Goal: Task Accomplishment & Management: Manage account settings

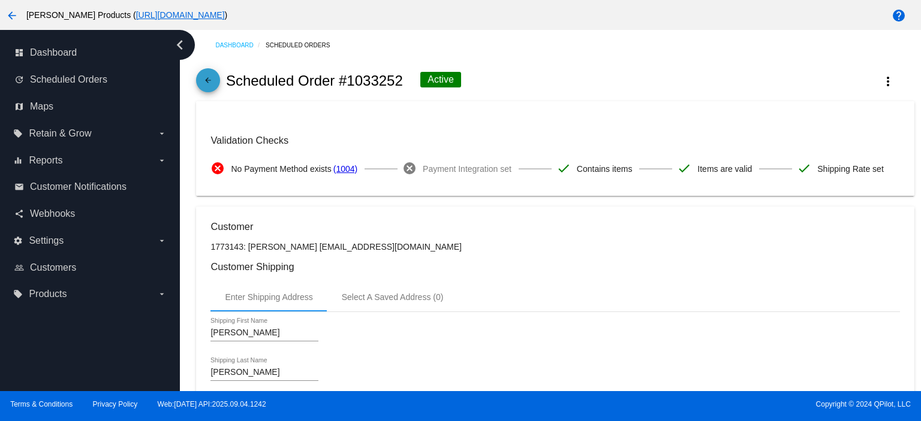
click at [203, 81] on mat-icon "arrow_back" at bounding box center [208, 83] width 14 height 14
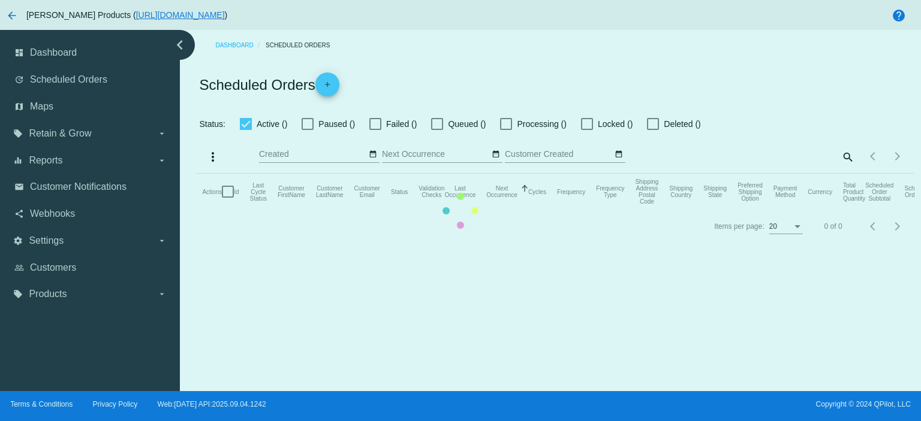
checkbox input "true"
click at [846, 174] on mat-table "Actions Id Last Cycle Status Customer FirstName Customer LastName Customer Emai…" at bounding box center [555, 192] width 718 height 36
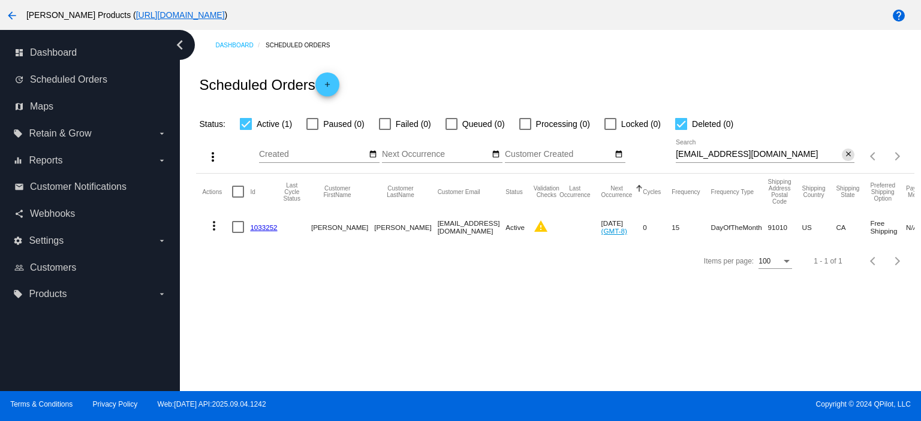
click at [847, 156] on mat-icon "close" at bounding box center [848, 155] width 8 height 10
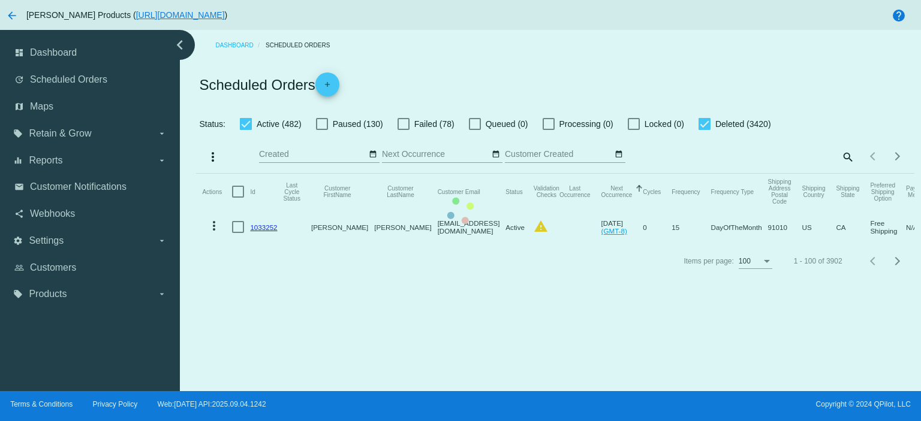
click at [845, 157] on mat-icon "search" at bounding box center [847, 156] width 14 height 19
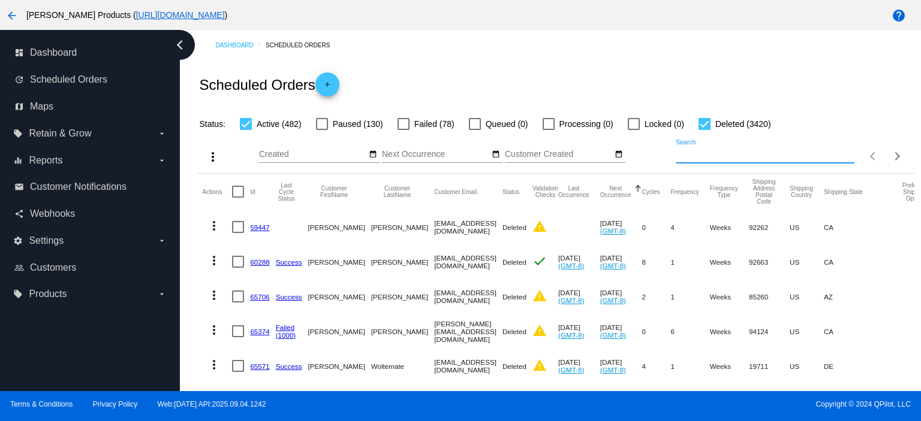
click at [681, 154] on input "Search" at bounding box center [765, 155] width 179 height 10
paste input "[EMAIL_ADDRESS][DOMAIN_NAME]"
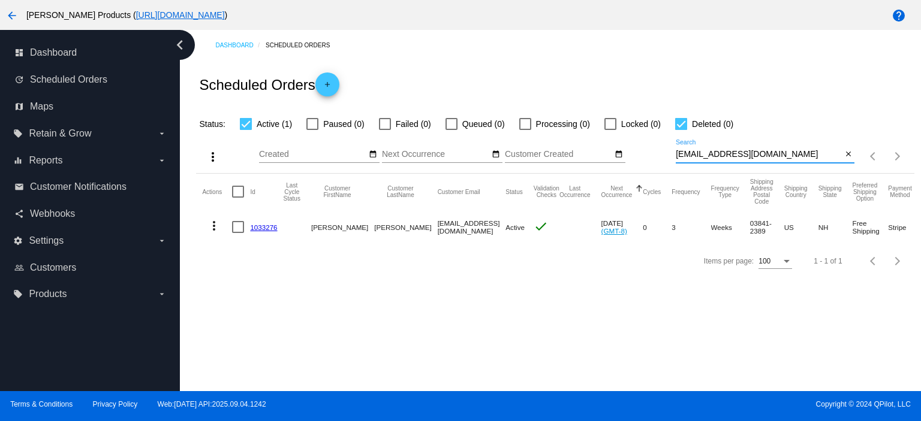
type input "[EMAIL_ADDRESS][DOMAIN_NAME]"
click at [264, 227] on link "1033276" at bounding box center [263, 228] width 27 height 8
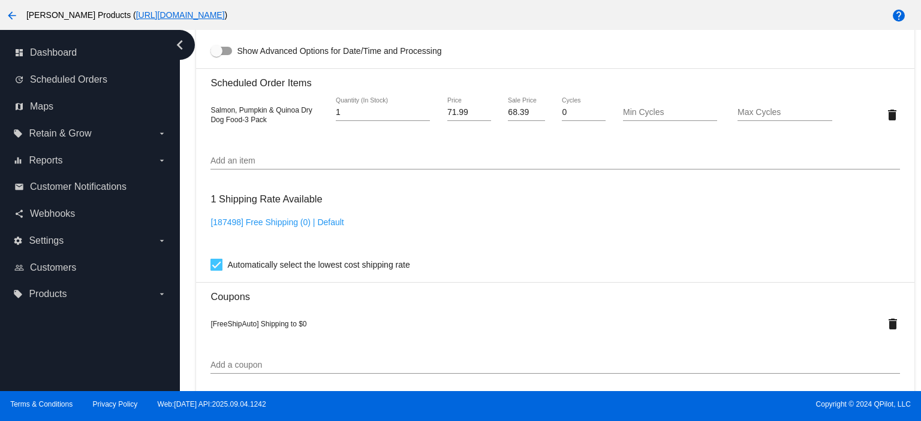
scroll to position [799, 0]
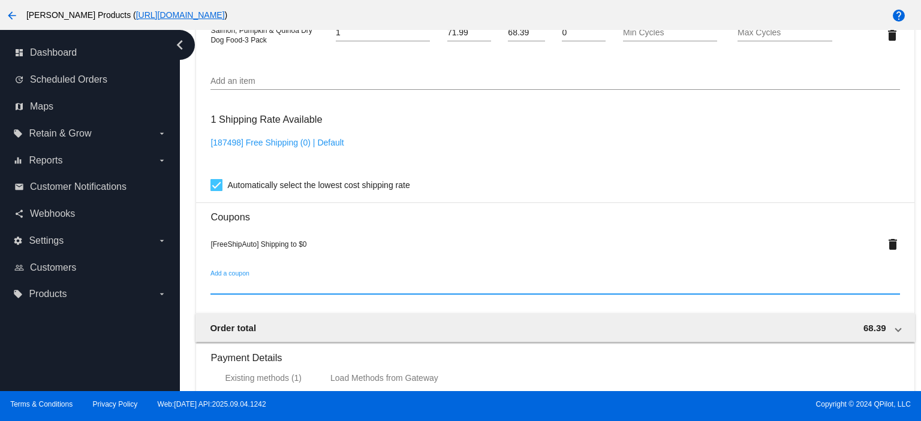
click at [235, 290] on input "Add a coupon" at bounding box center [554, 286] width 689 height 10
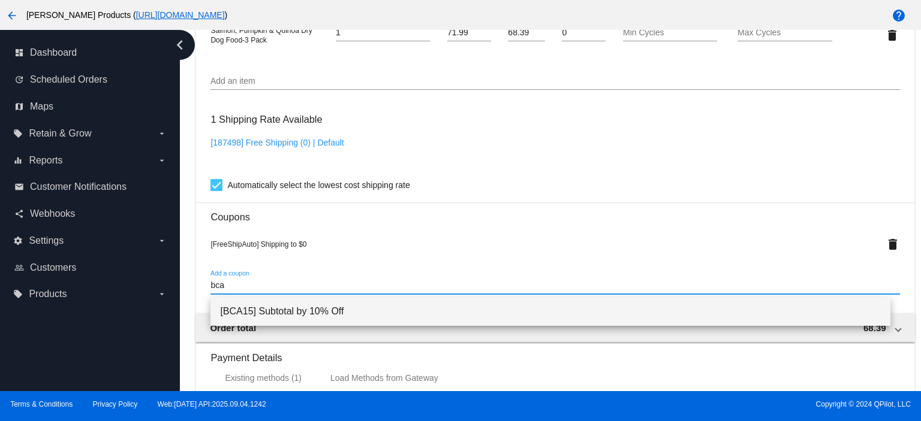
type input "bca"
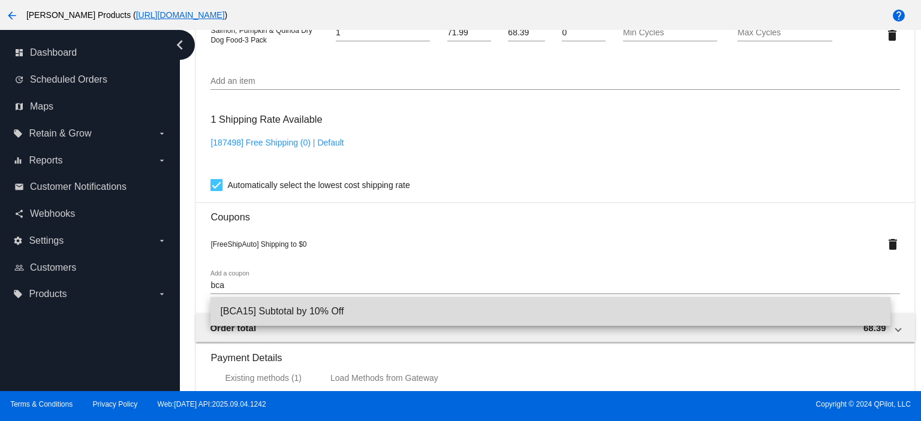
click at [271, 311] on span "[BCA15] Subtotal by 10% Off" at bounding box center [550, 311] width 661 height 29
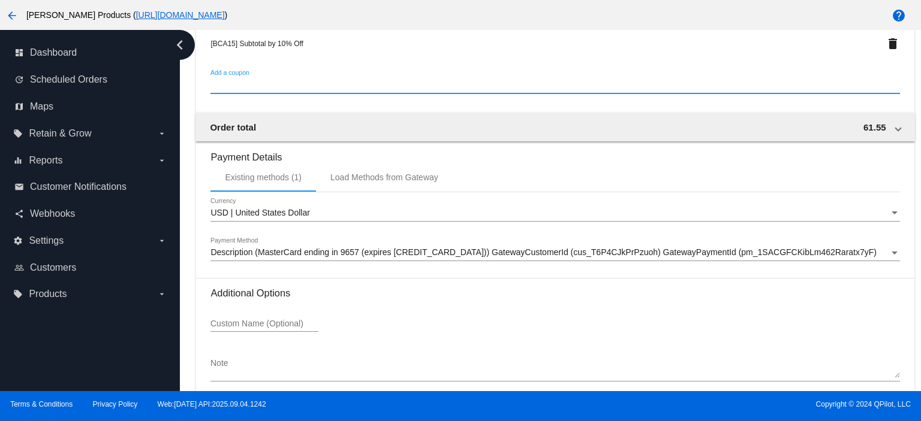
scroll to position [1083, 0]
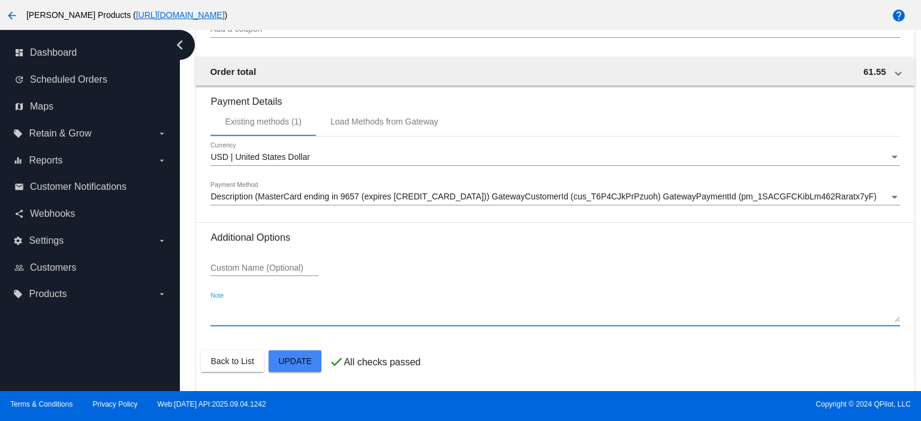
click at [210, 319] on textarea "Note" at bounding box center [554, 312] width 689 height 19
type textarea "bca code applied for total 15% off"
click at [288, 374] on mat-card-actions "Back to List Update" at bounding box center [555, 361] width 708 height 31
